Goal: Task Accomplishment & Management: Use online tool/utility

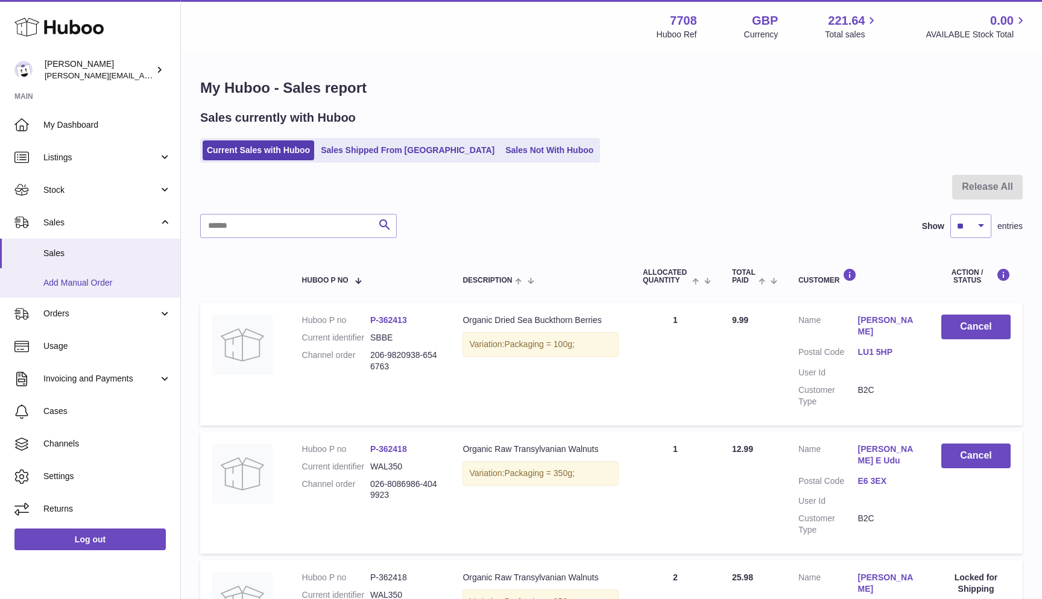
click at [66, 294] on link "Add Manual Order" at bounding box center [90, 283] width 180 height 30
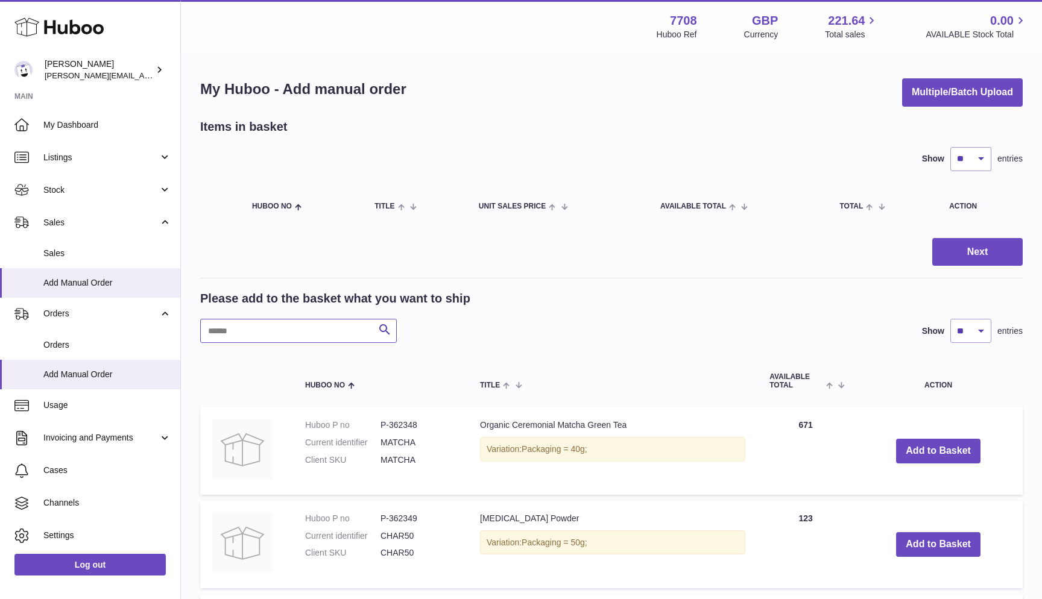
click at [229, 331] on input "text" at bounding box center [298, 331] width 197 height 24
click at [74, 248] on span "Sales" at bounding box center [107, 253] width 128 height 11
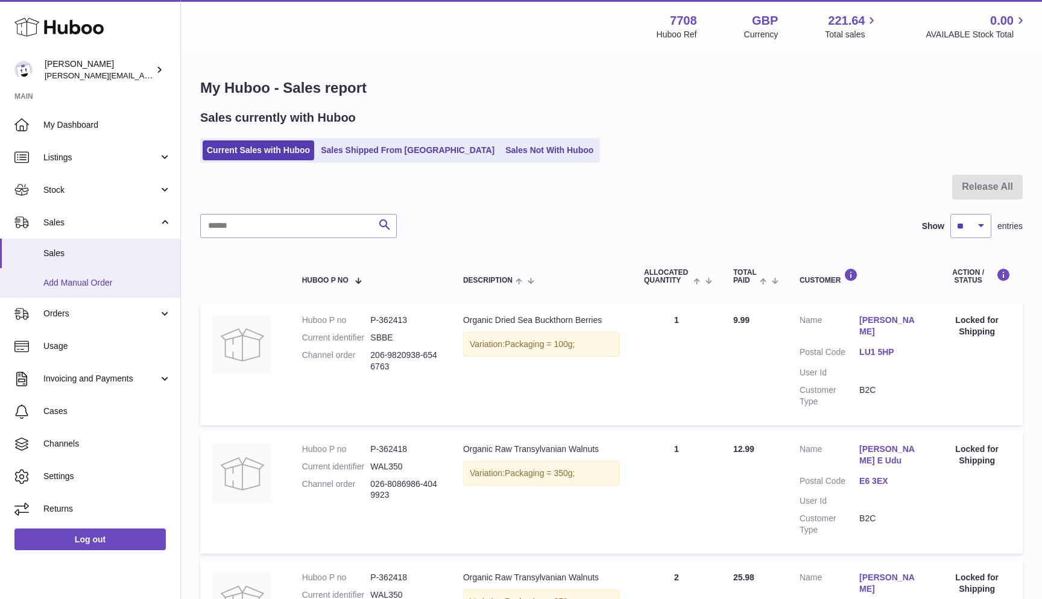
click at [118, 291] on link "Add Manual Order" at bounding box center [90, 283] width 180 height 30
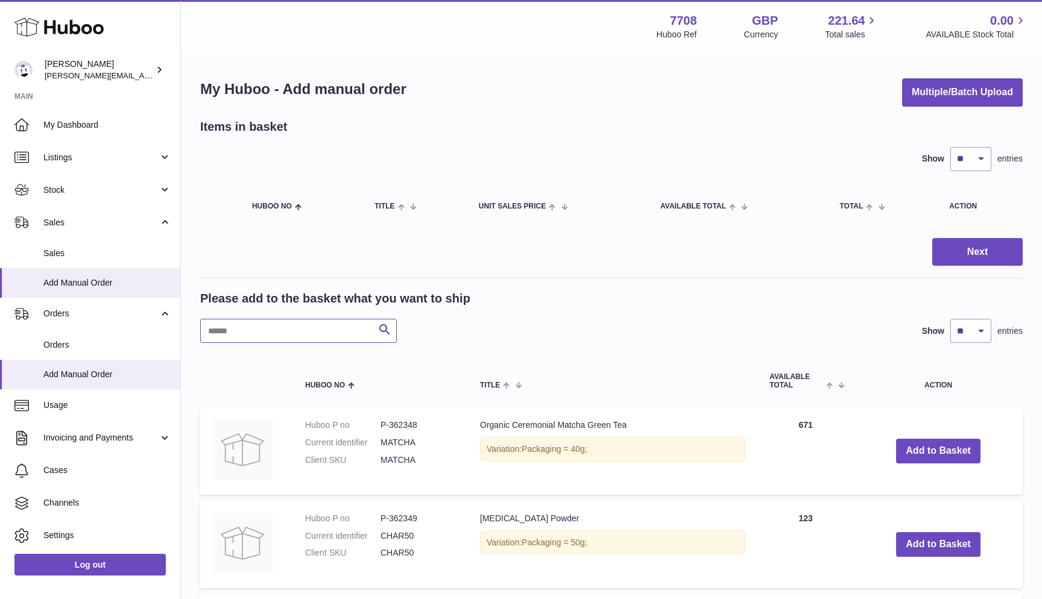
click at [225, 319] on input "text" at bounding box center [298, 331] width 197 height 24
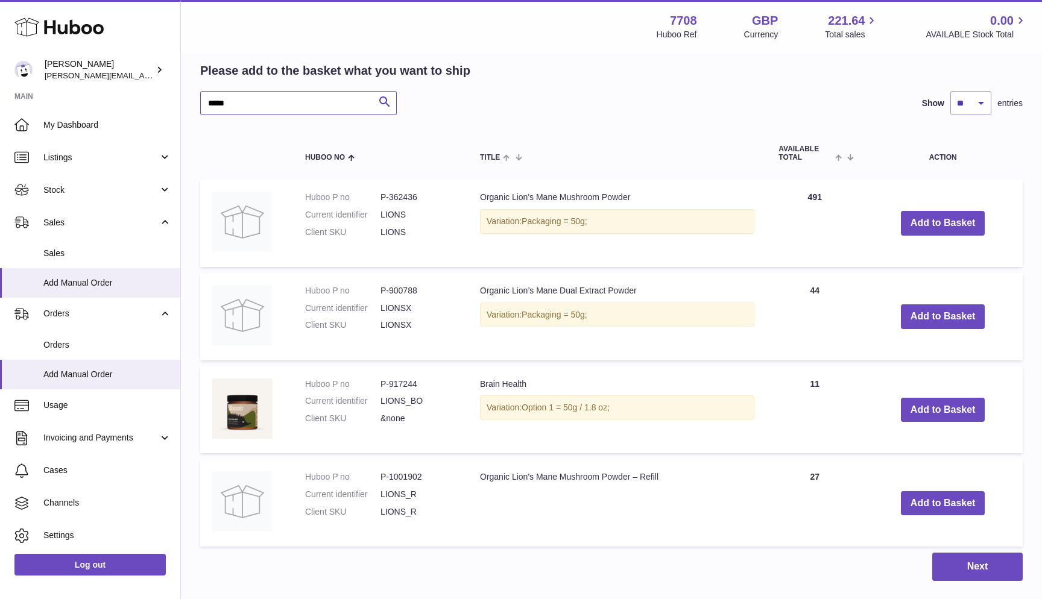
scroll to position [227, 0]
type input "*****"
click at [391, 512] on dd "LIONS_R" at bounding box center [417, 513] width 75 height 11
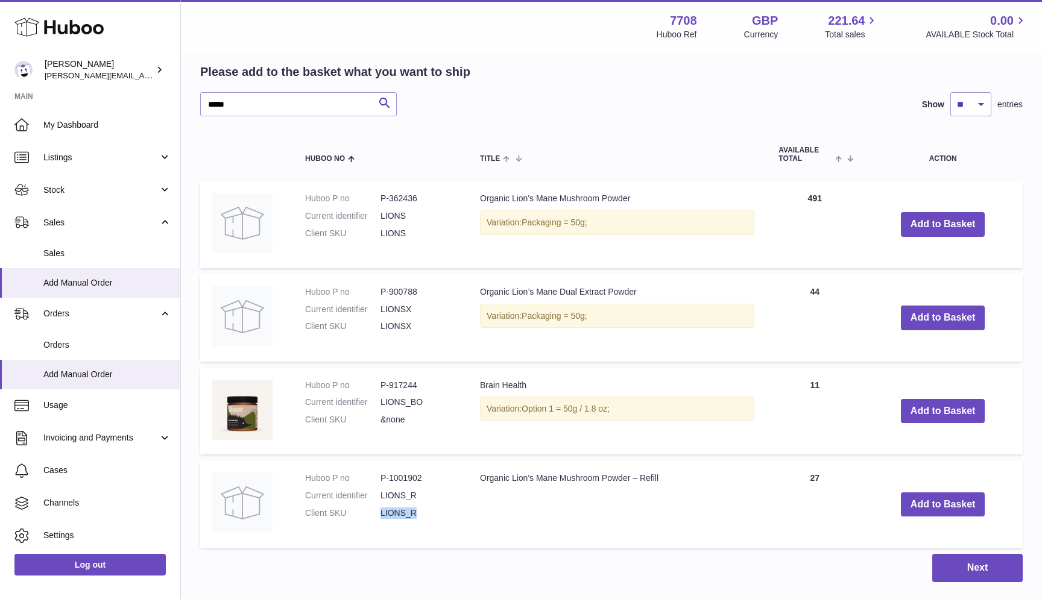
click at [391, 512] on dd "LIONS_R" at bounding box center [417, 513] width 75 height 11
